Goal: Ask a question

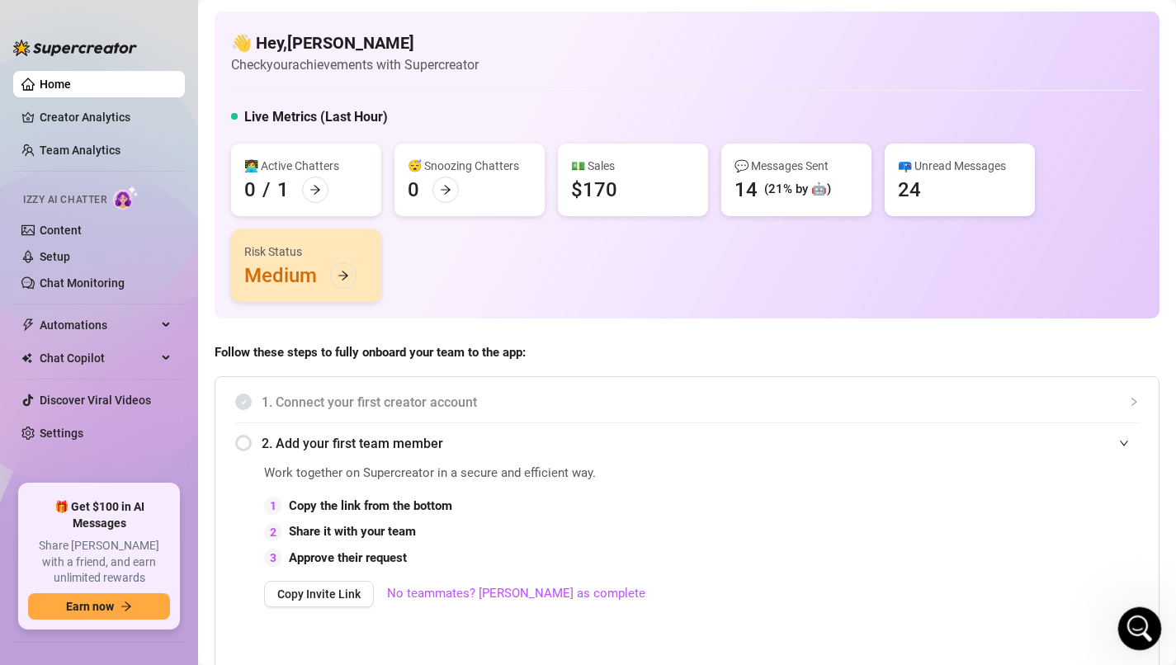
click at [1134, 622] on icon "Open Intercom Messenger" at bounding box center [1137, 626] width 27 height 27
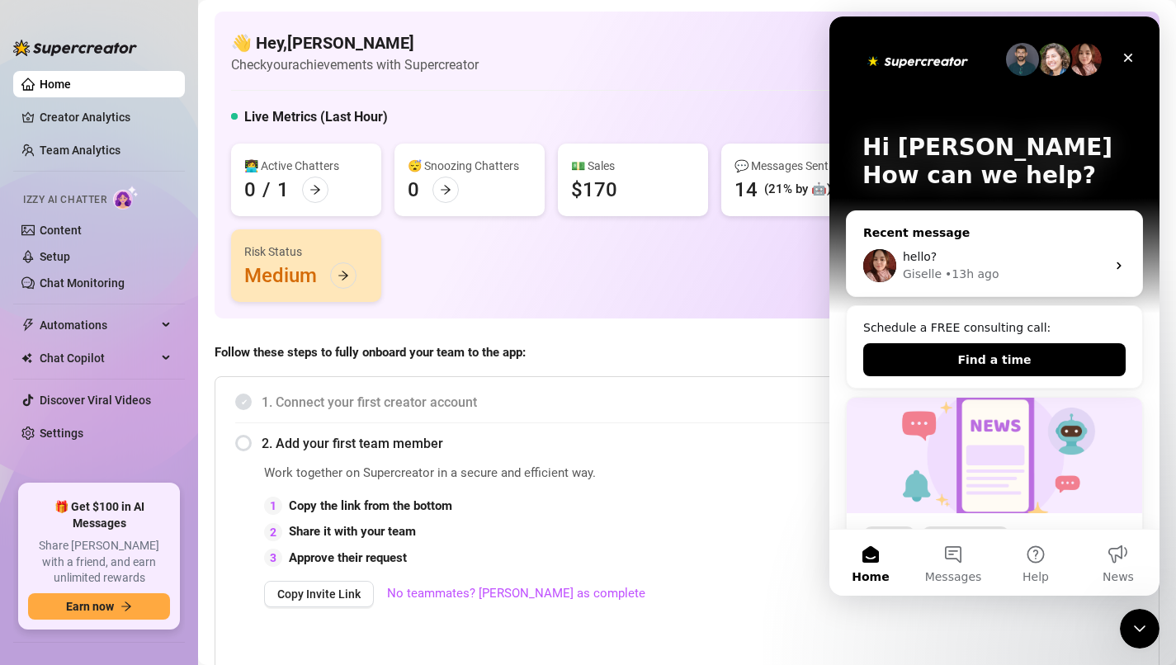
click at [998, 257] on div "hello?" at bounding box center [1004, 256] width 203 height 17
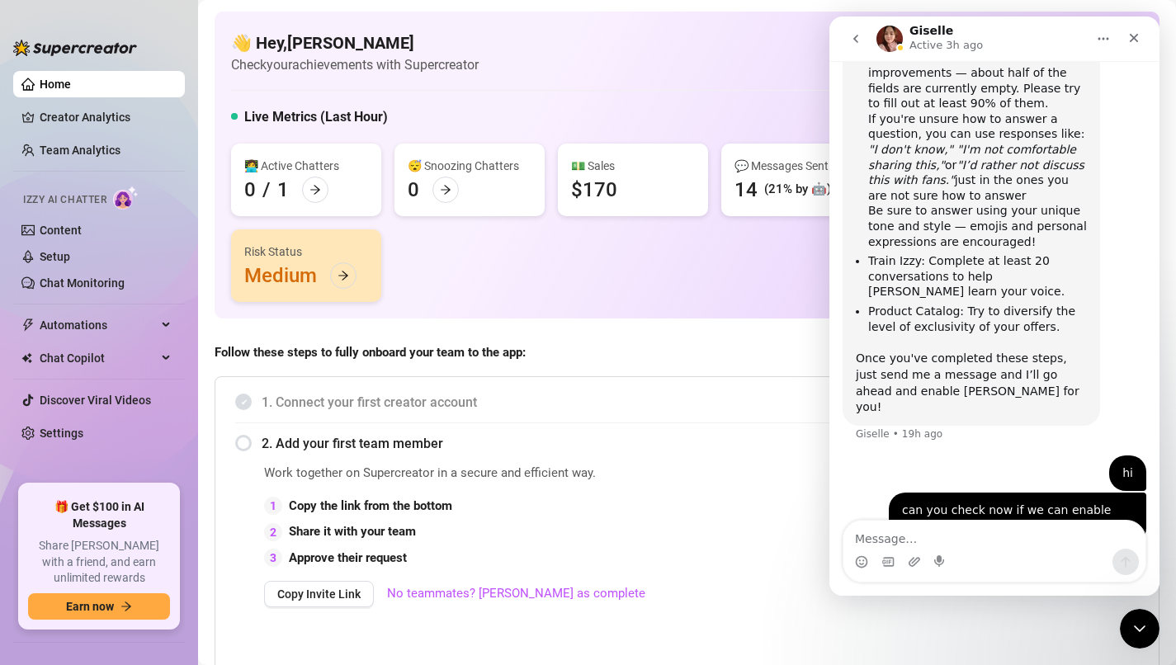
scroll to position [1293, 0]
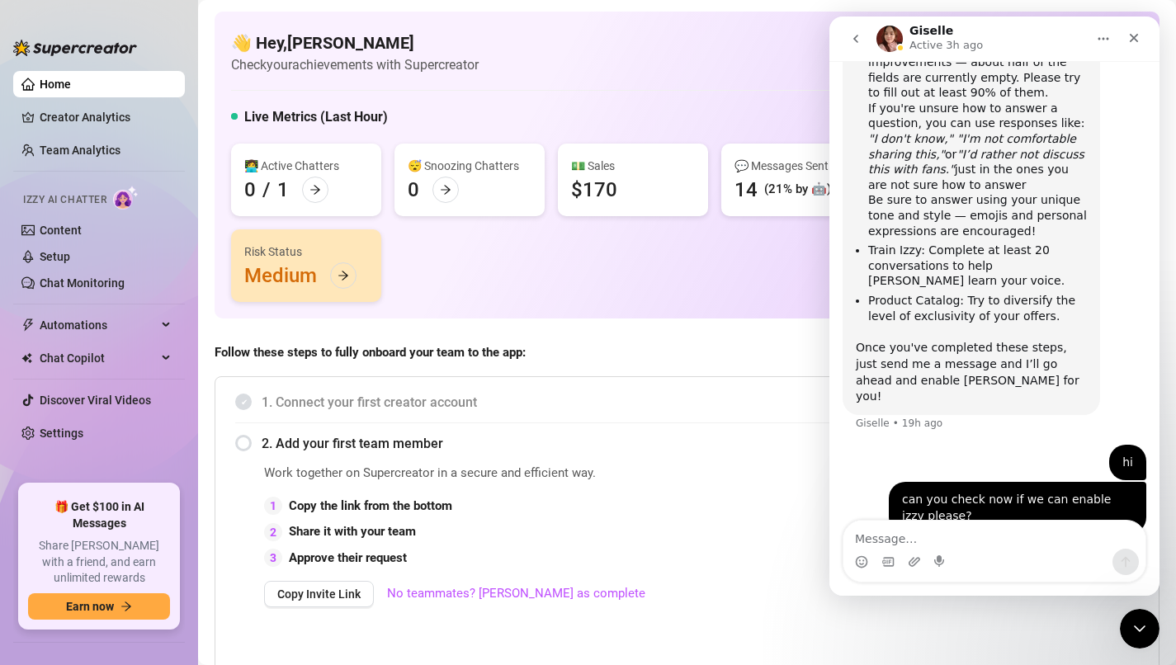
click at [928, 544] on textarea "Message…" at bounding box center [994, 535] width 302 height 28
type textarea "hello"
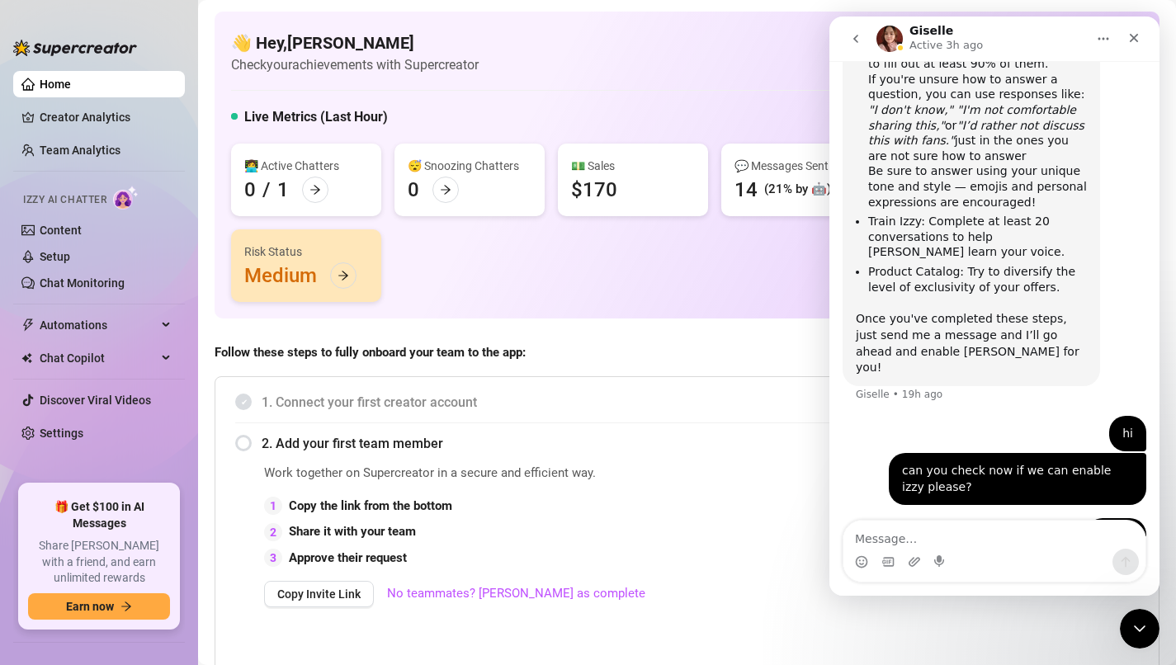
scroll to position [1342, 0]
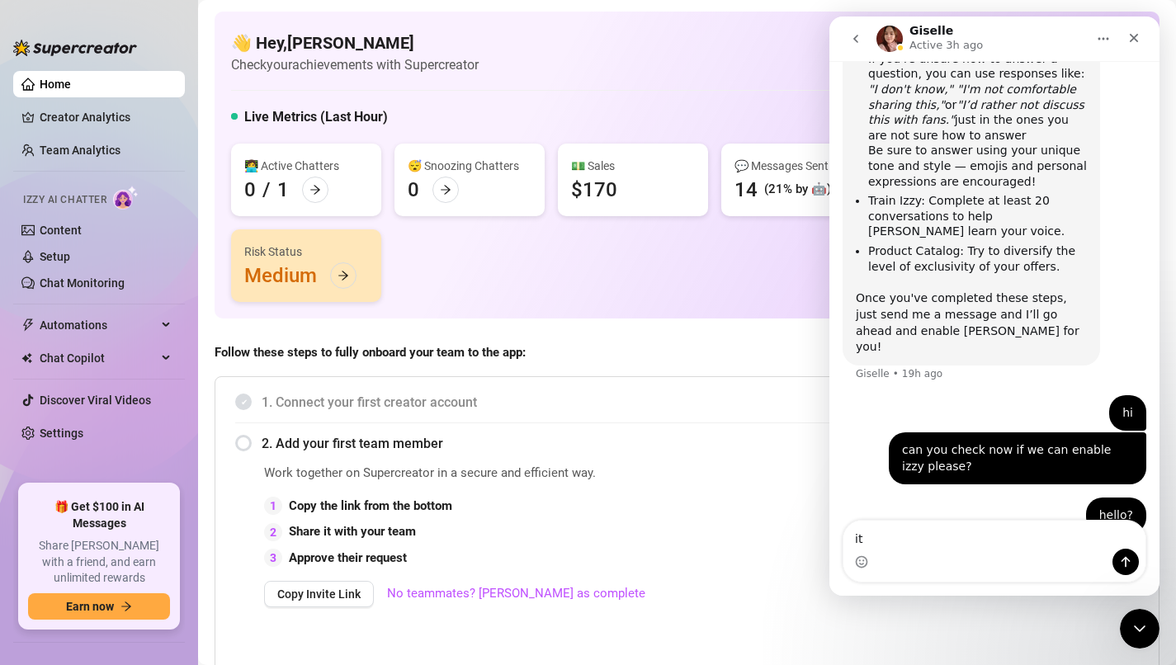
type textarea "i"
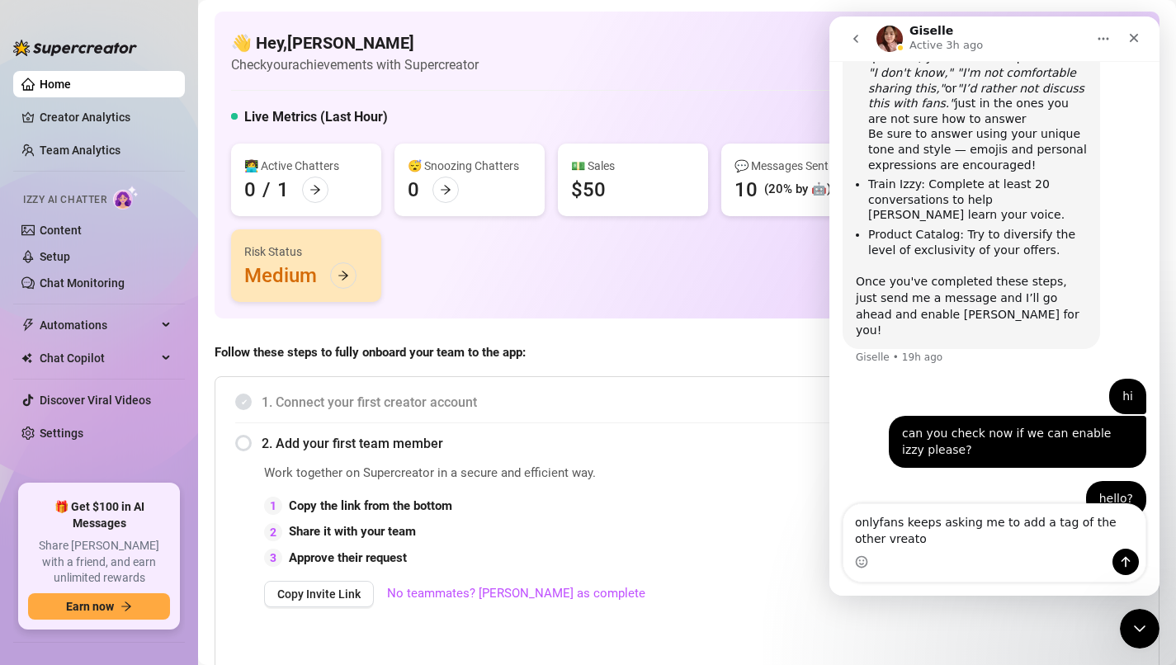
type textarea "onlyfans keeps asking me to add a tag of the other vreator"
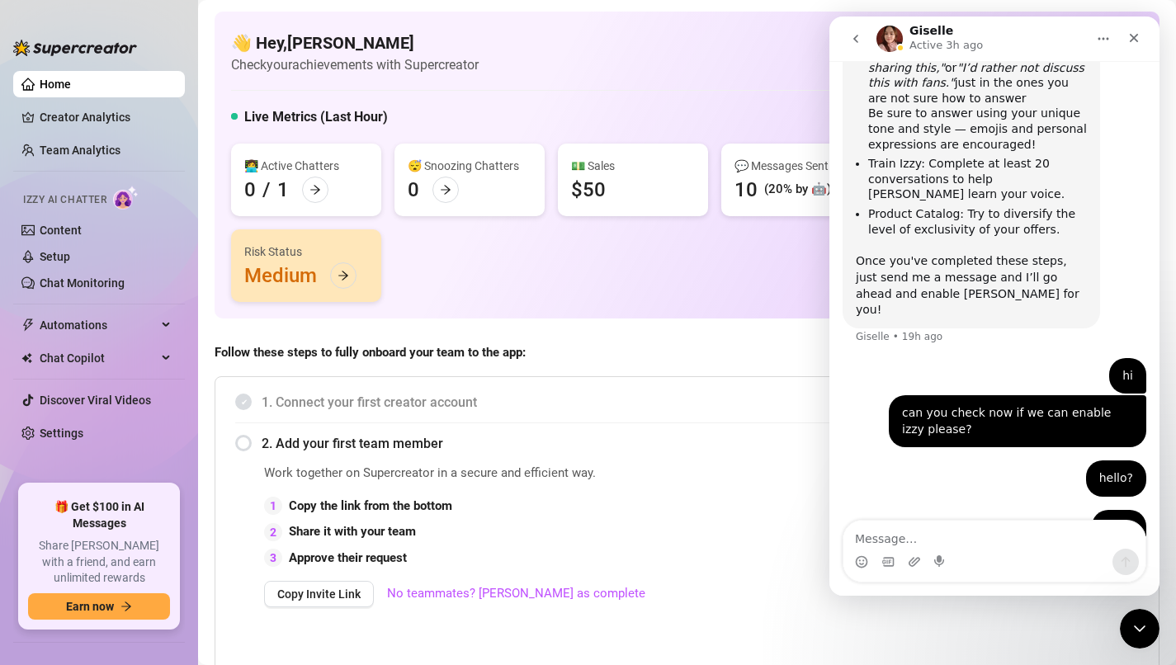
scroll to position [1396, 0]
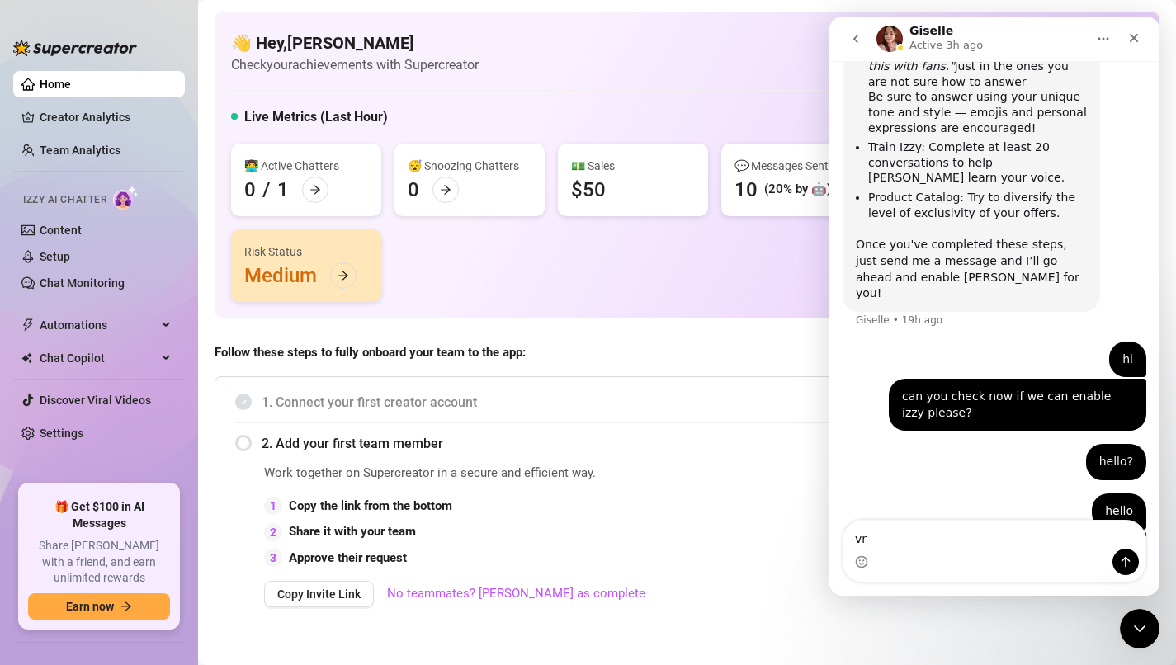
type textarea "v"
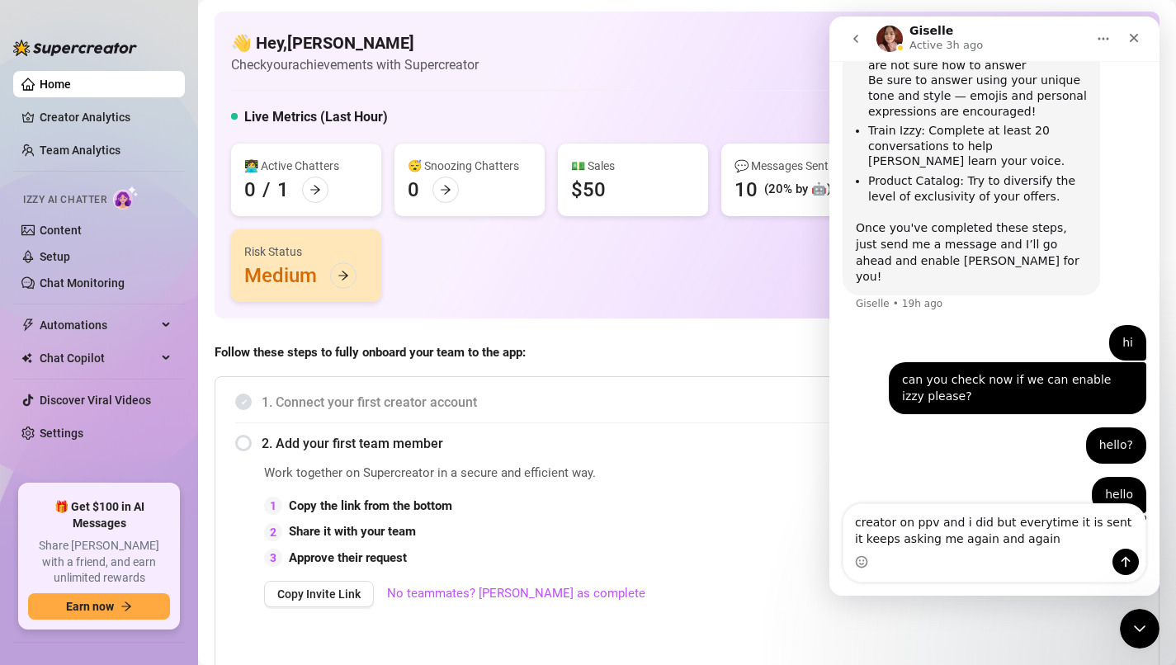
type textarea "creator on ppv and i did but everytime it is sent it keeps asking me again and …"
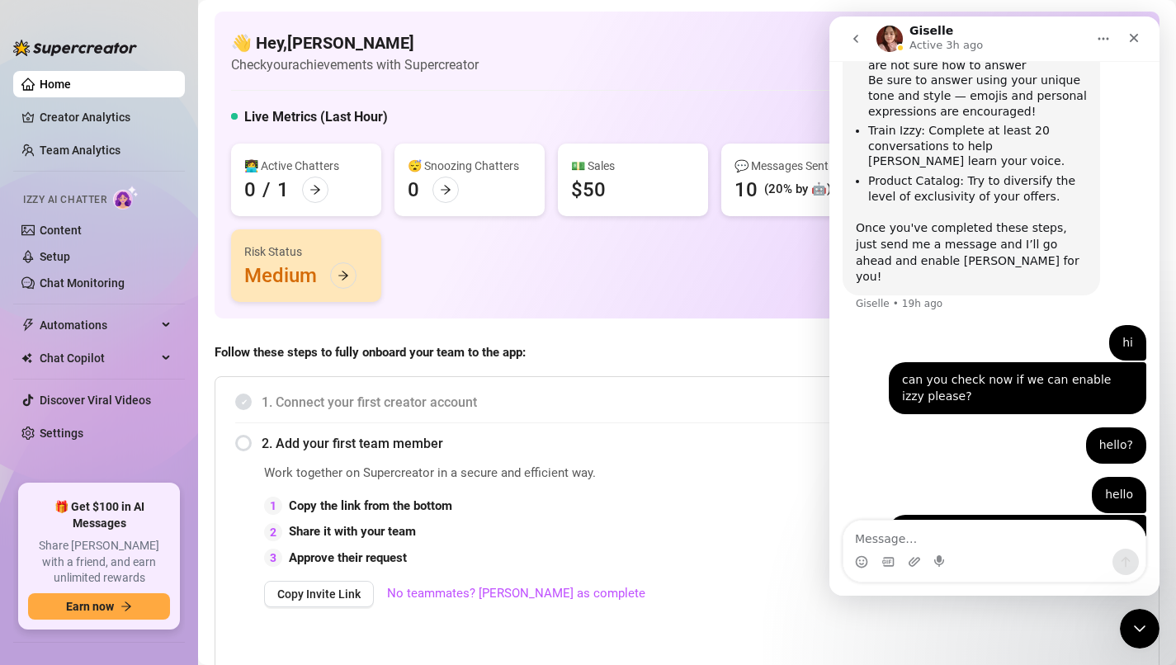
scroll to position [1449, 0]
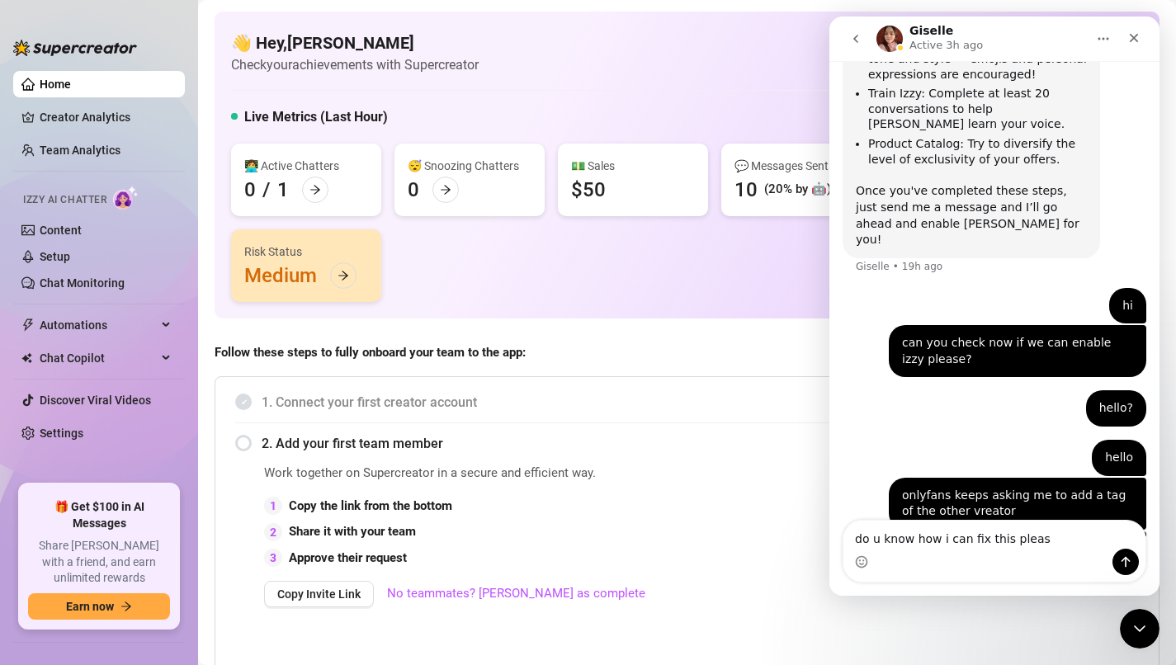
type textarea "do u know how i can fix this please"
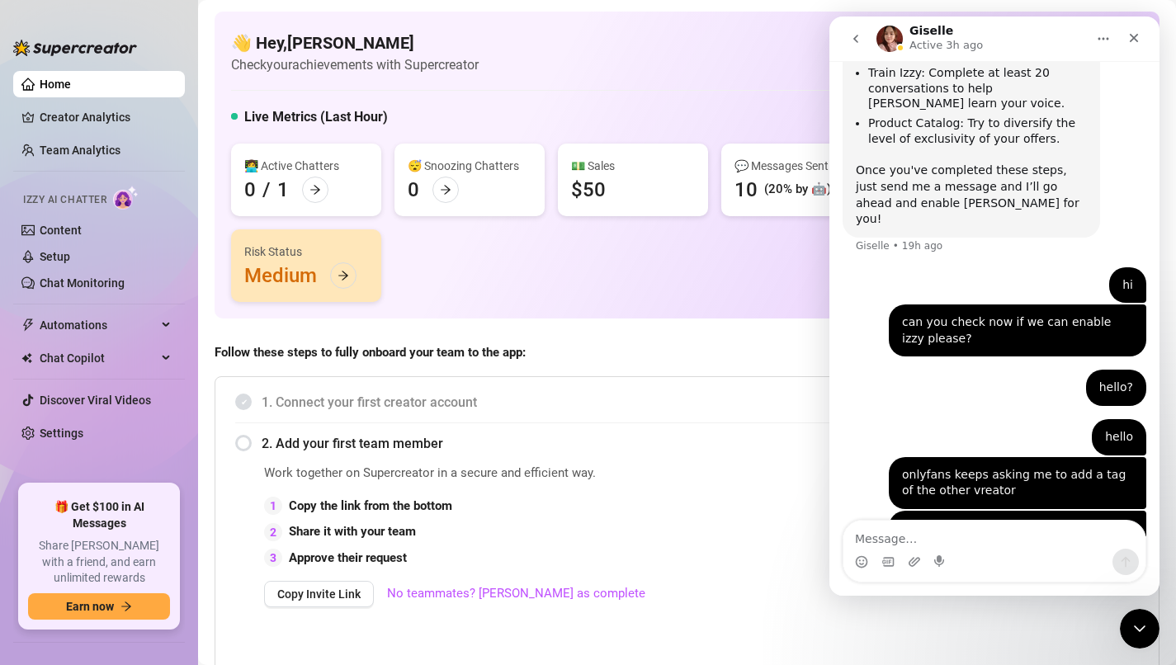
scroll to position [1487, 0]
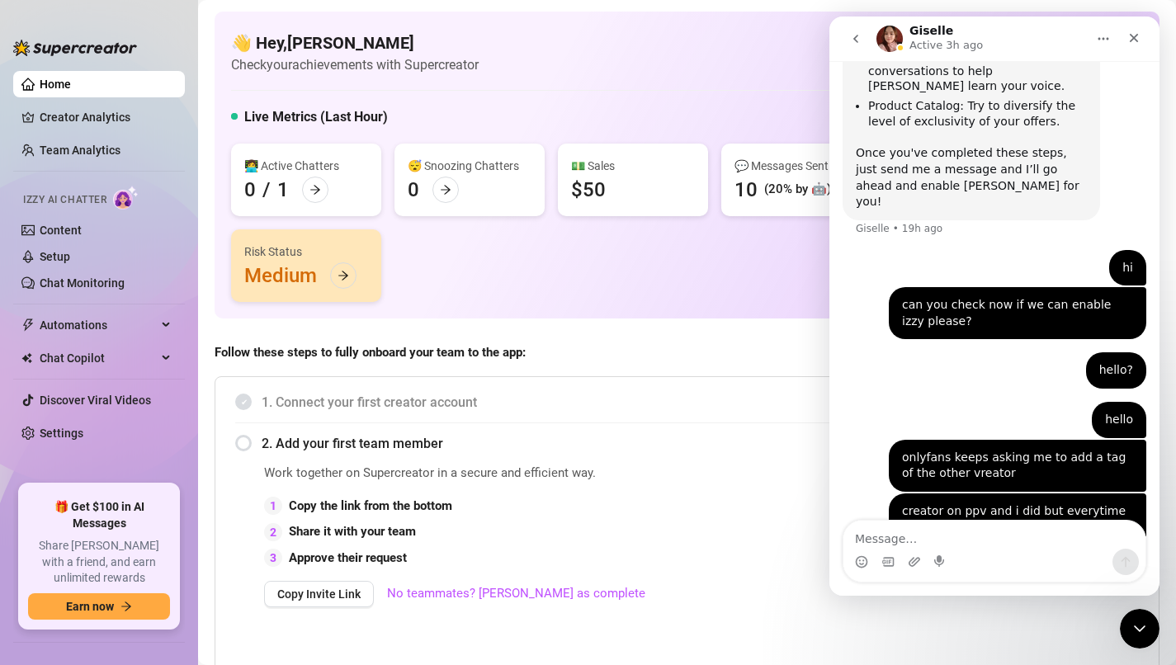
click at [547, 238] on div "👩‍💻 Active Chatters 0 / 1 😴 Snoozing Chatters 0 💵 Sales $50 💬 Messages Sent 10 …" at bounding box center [687, 223] width 912 height 158
